Goal: Navigation & Orientation: Find specific page/section

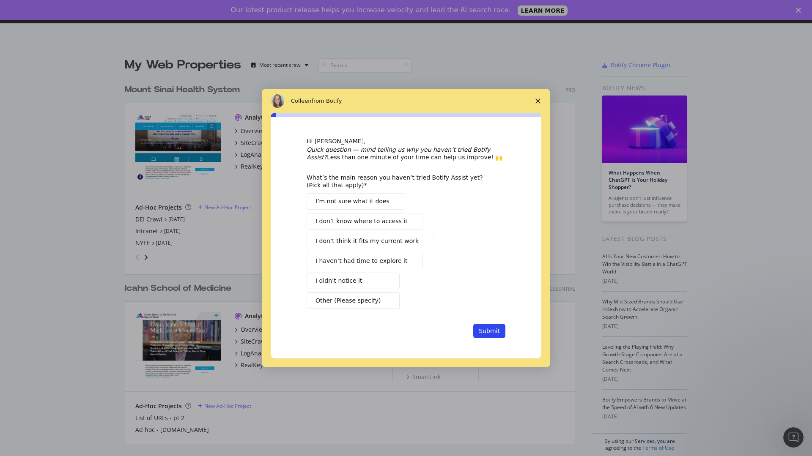
click at [537, 100] on span "Close survey" at bounding box center [538, 101] width 24 height 24
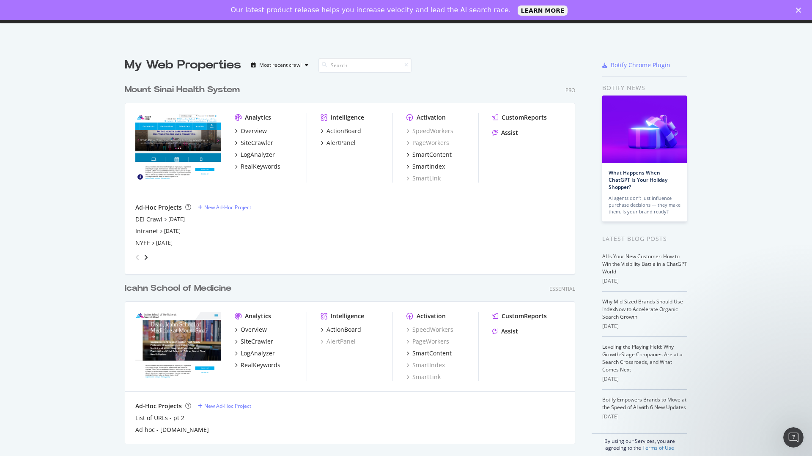
click at [796, 8] on polygon "Close" at bounding box center [798, 10] width 5 height 5
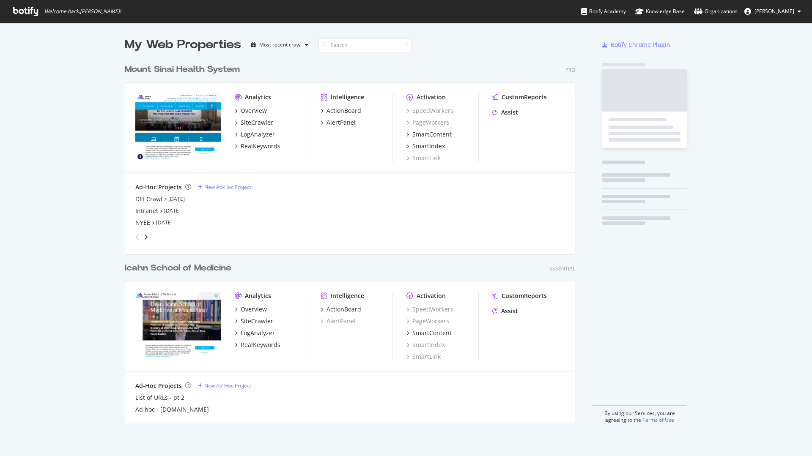
scroll to position [364, 451]
